Goal: Communication & Community: Answer question/provide support

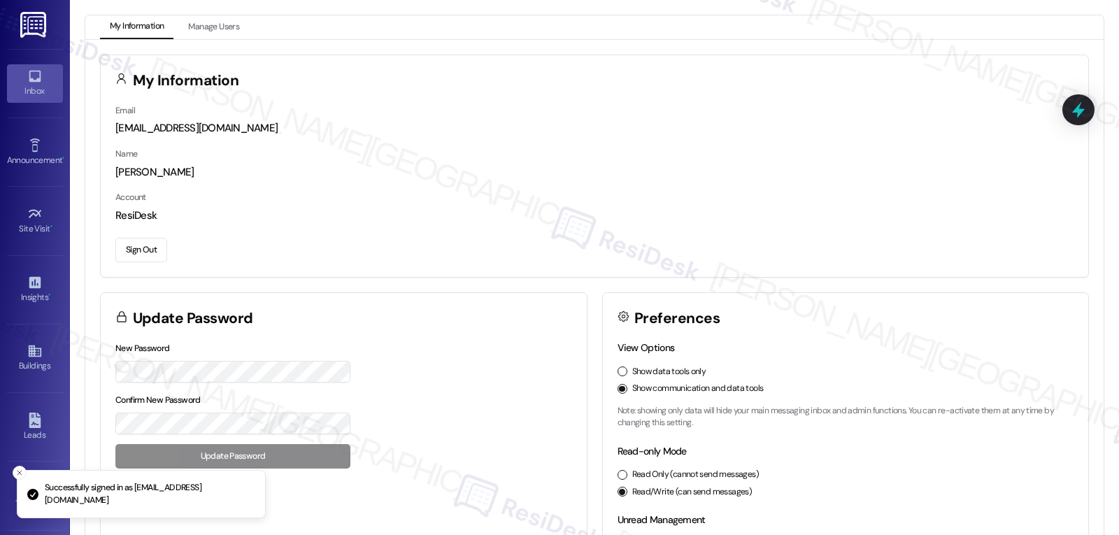
click at [36, 83] on icon at bounding box center [34, 76] width 15 height 15
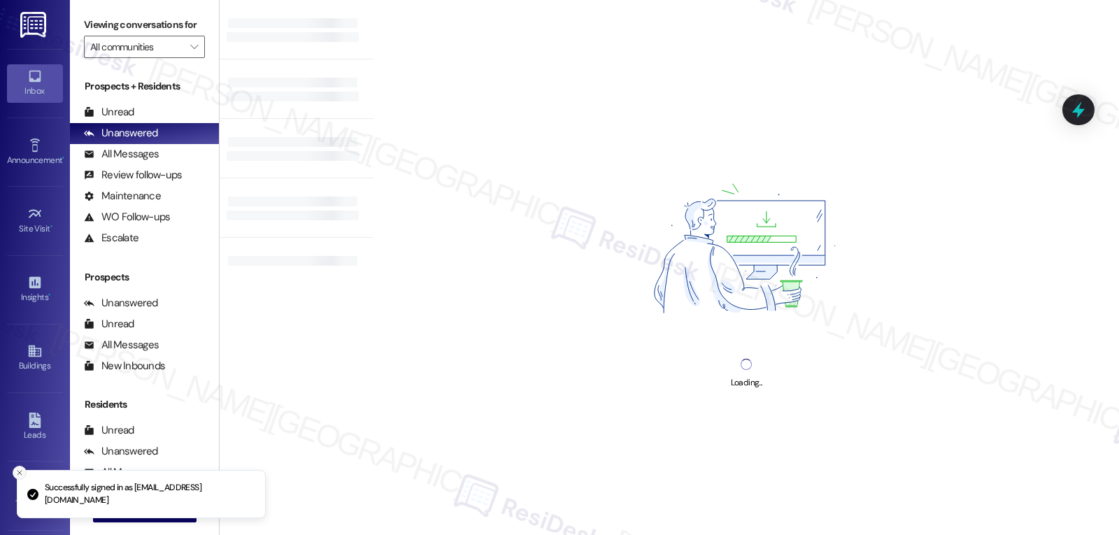
click at [16, 471] on icon "Close toast" at bounding box center [19, 472] width 8 height 8
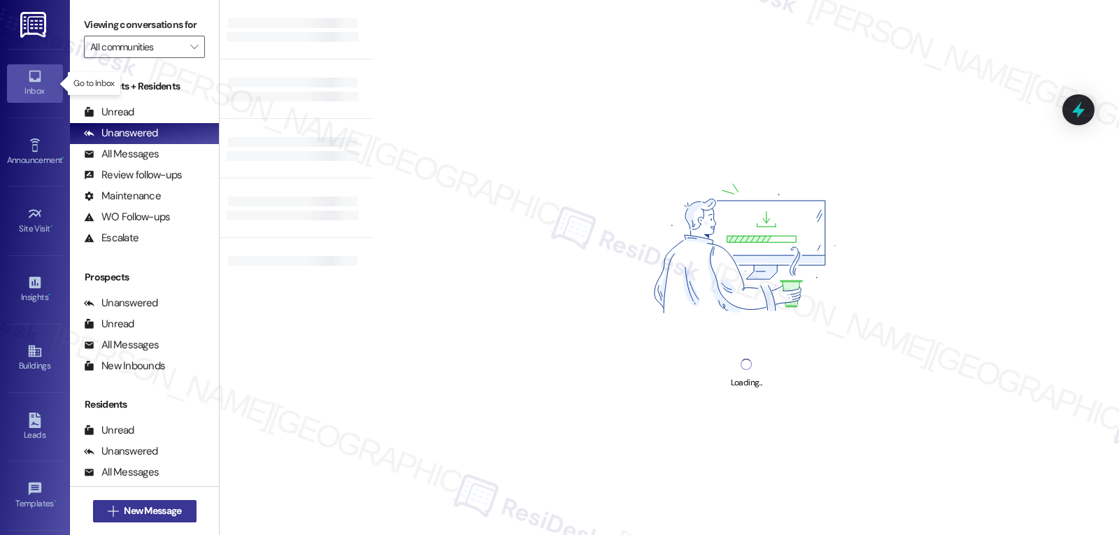
click at [130, 514] on span "New Message" at bounding box center [152, 510] width 57 height 15
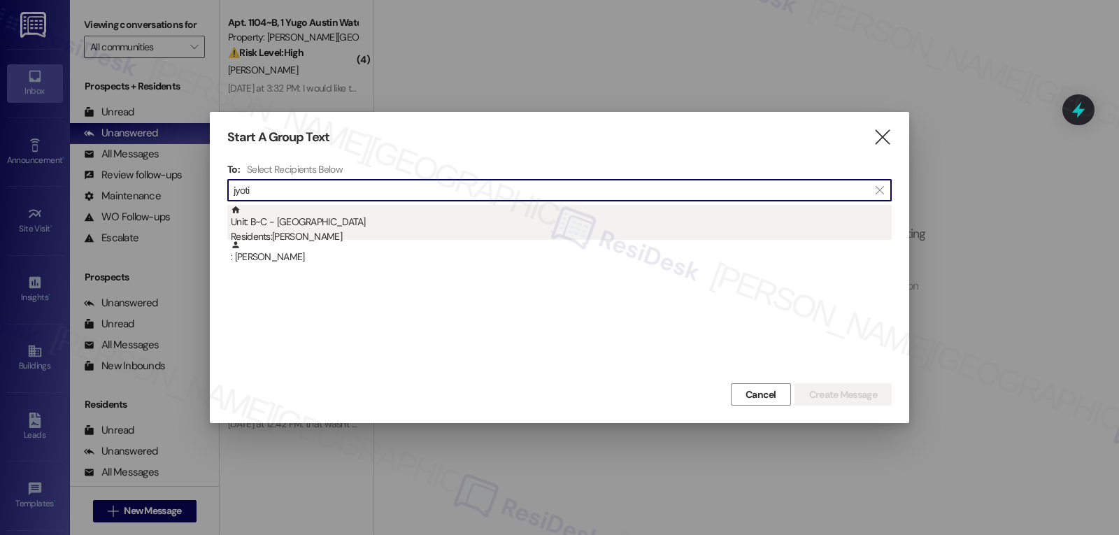
type input "jyoti"
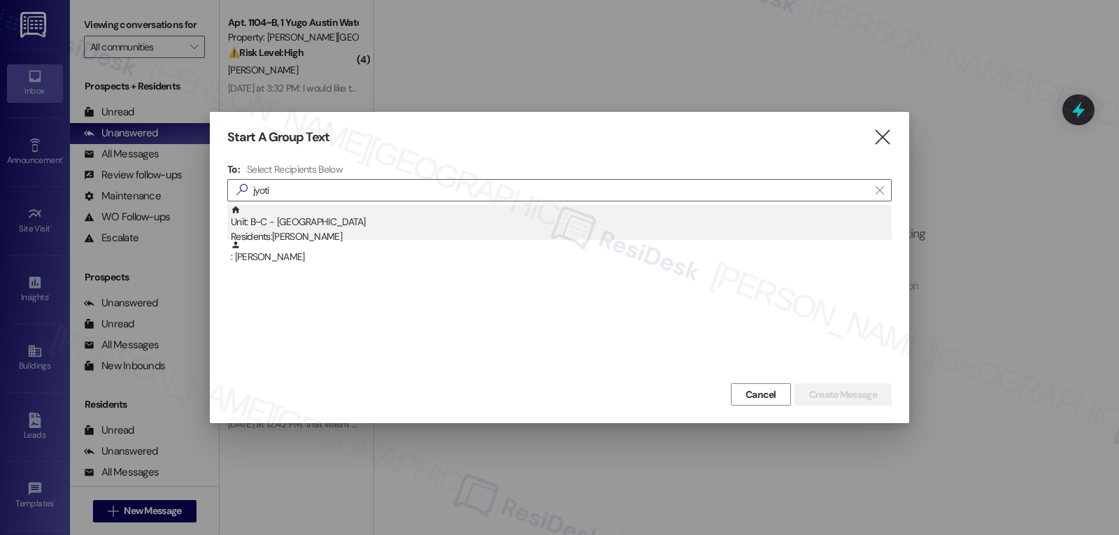
click at [388, 220] on div "Unit: B~C - 422 Yugo Pullman Hills Residents: [PERSON_NAME]" at bounding box center [561, 225] width 661 height 40
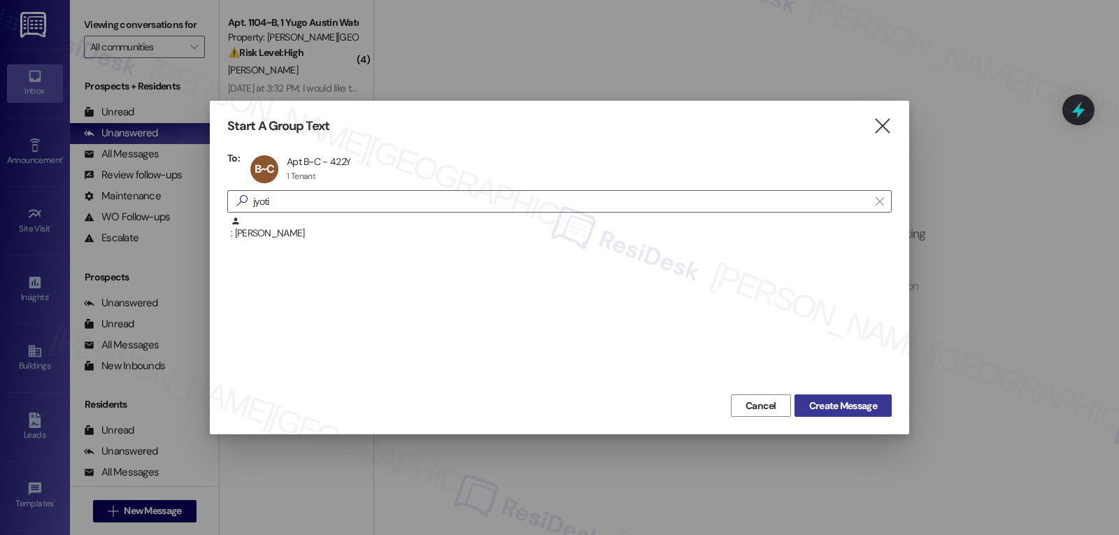
click at [831, 407] on span "Create Message" at bounding box center [843, 406] width 68 height 15
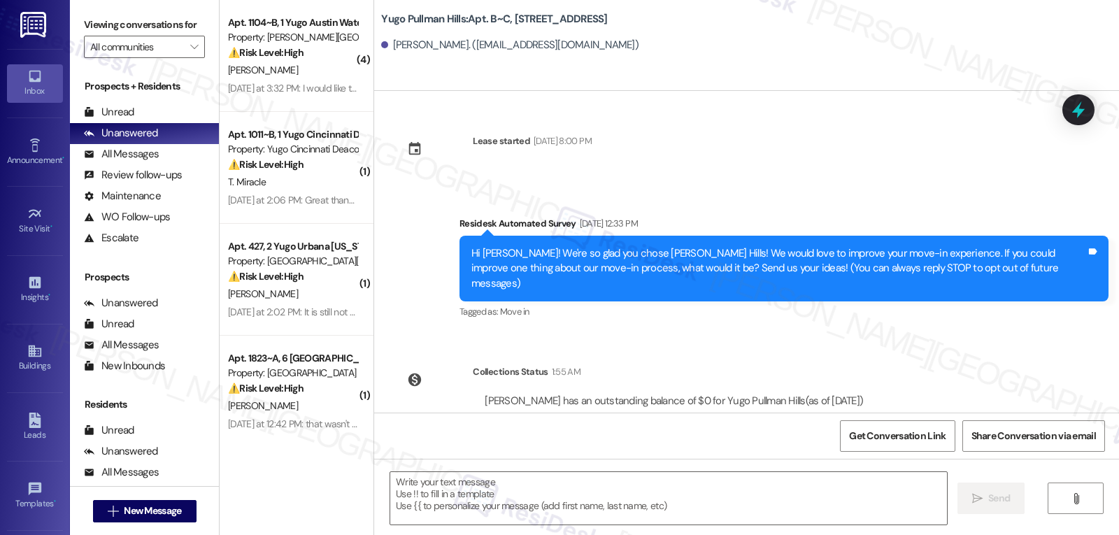
type textarea "Fetching suggested responses. Please feel free to read through the conversation…"
click at [153, 515] on span "New Message" at bounding box center [152, 510] width 57 height 15
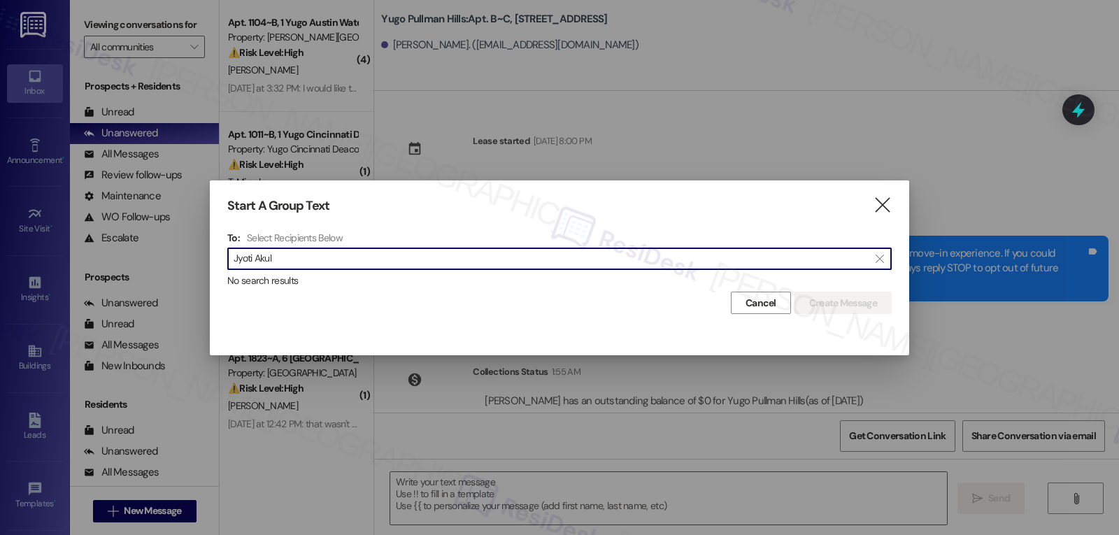
type input "Jyoti Akul"
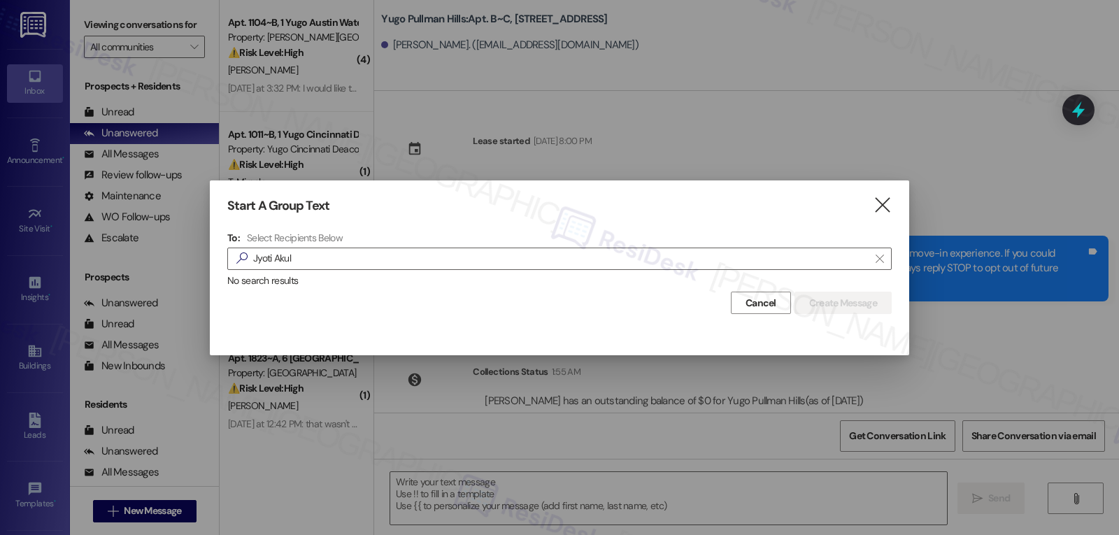
click at [887, 202] on icon "" at bounding box center [882, 205] width 19 height 15
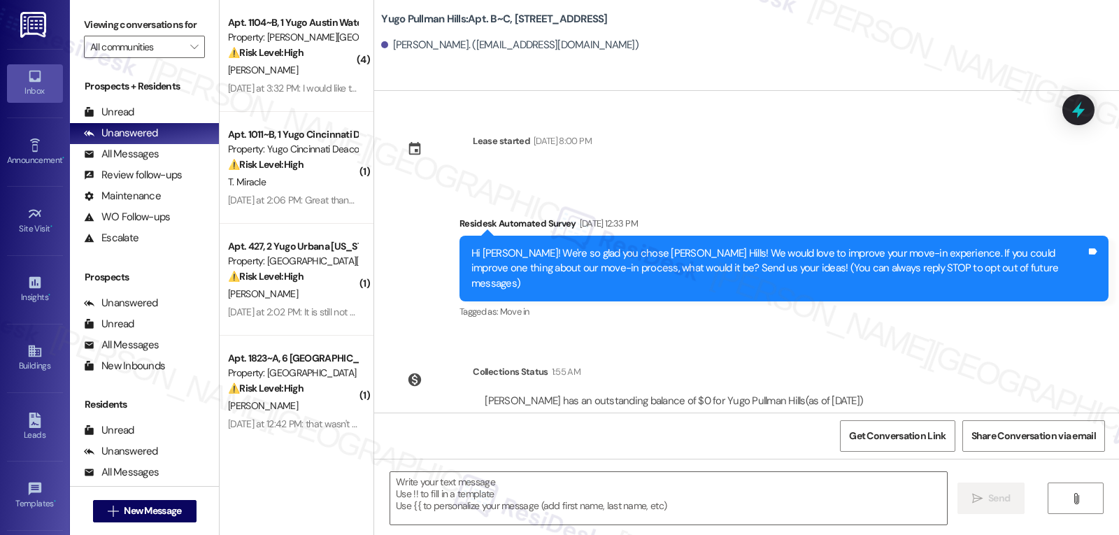
scroll to position [132, 0]
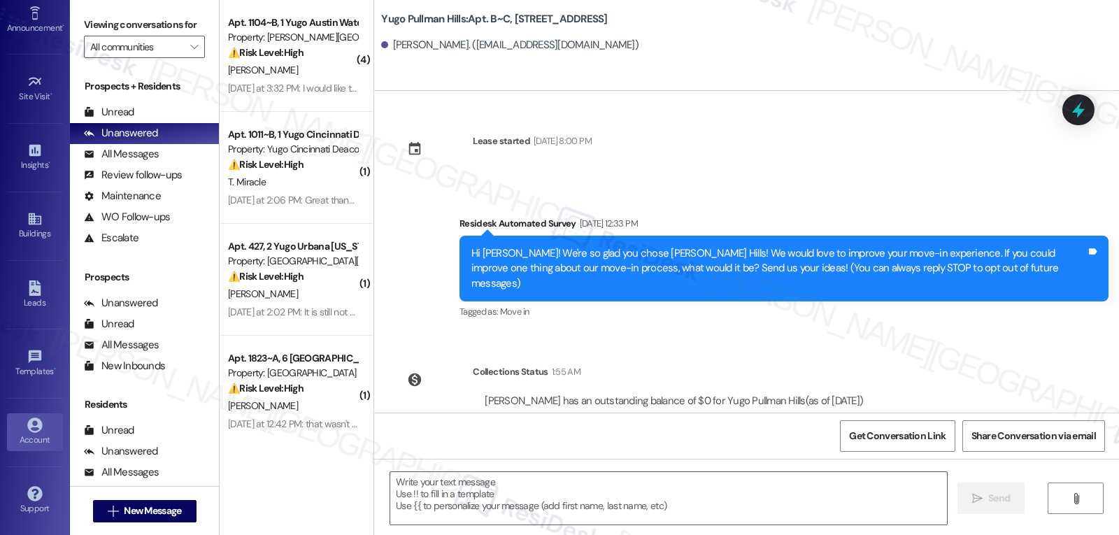
click at [44, 438] on div "Account" at bounding box center [35, 440] width 70 height 14
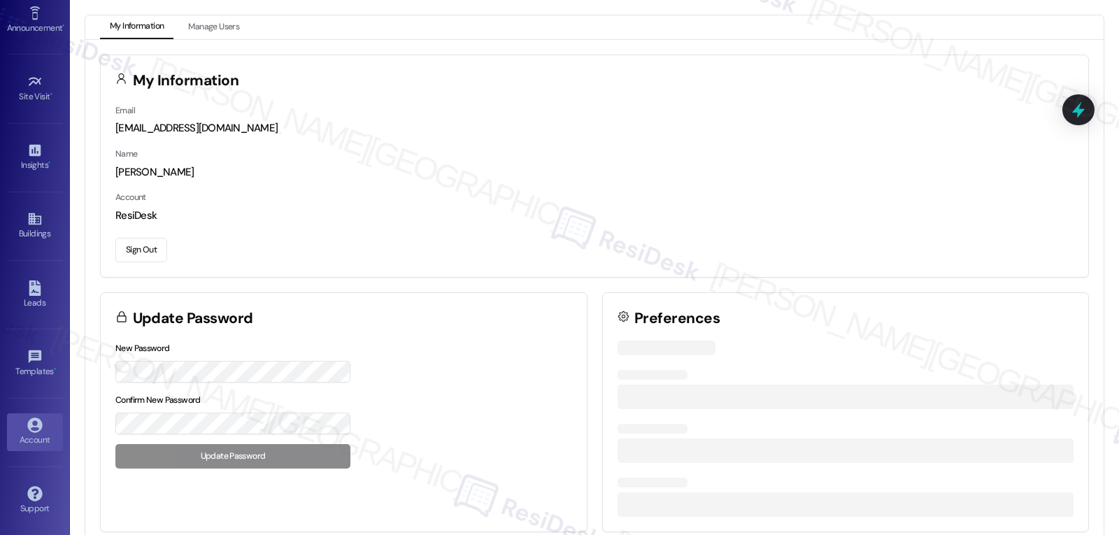
click at [144, 250] on button "Sign Out" at bounding box center [141, 250] width 52 height 24
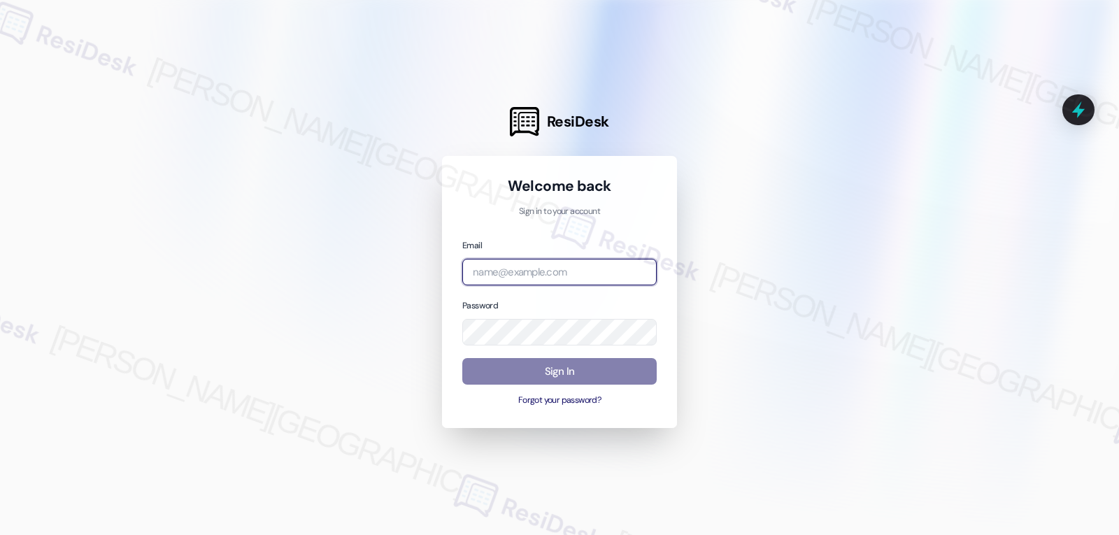
click at [515, 276] on input "email" at bounding box center [559, 272] width 194 height 27
click at [559, 264] on input "email" at bounding box center [559, 272] width 194 height 27
paste input "[EMAIL_ADDRESS][DOMAIN_NAME]"
type input "[EMAIL_ADDRESS][DOMAIN_NAME]"
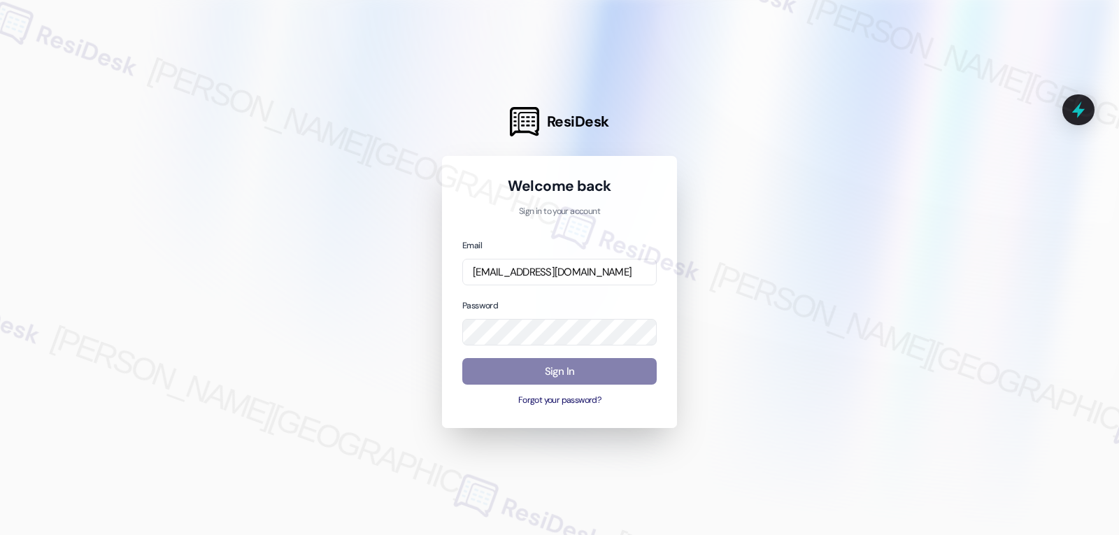
scroll to position [0, 0]
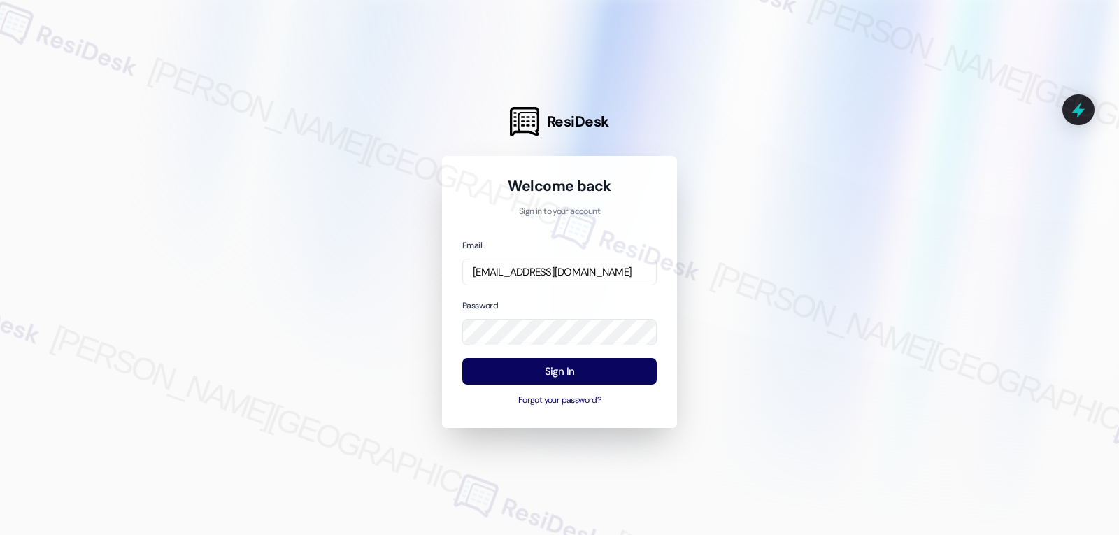
click at [775, 292] on div at bounding box center [559, 267] width 1119 height 535
click at [612, 367] on button "Sign In" at bounding box center [559, 371] width 194 height 27
